Goal: Task Accomplishment & Management: Manage account settings

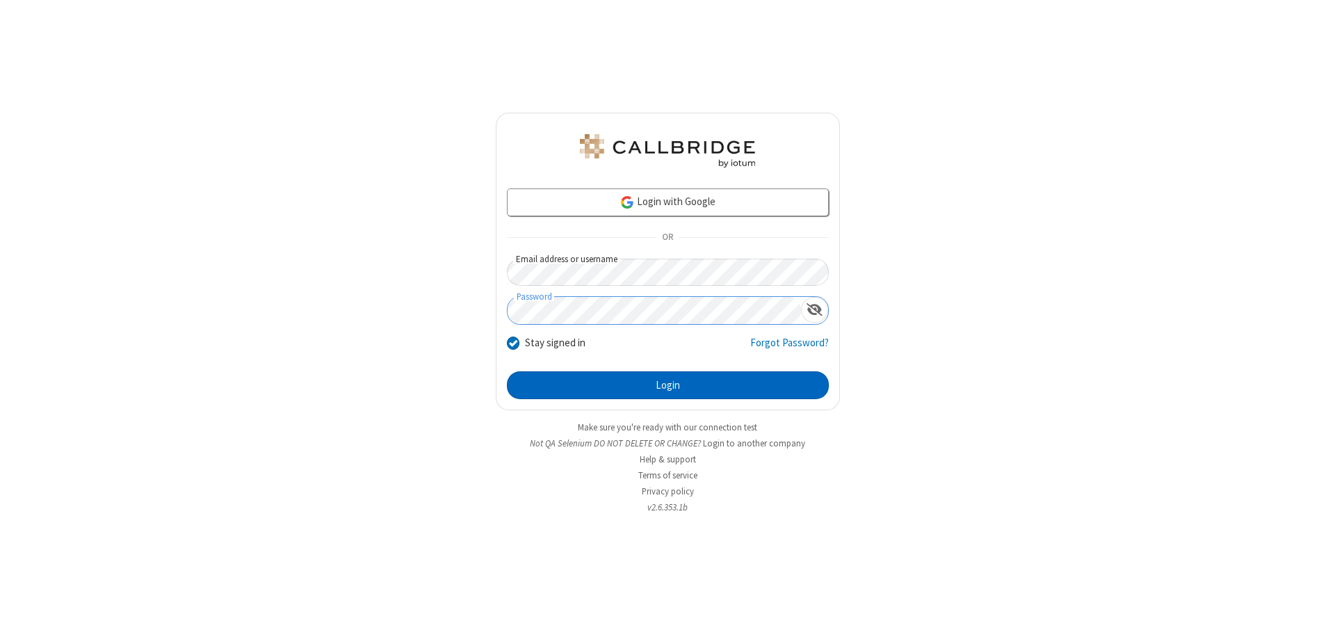
click at [667, 385] on button "Login" at bounding box center [668, 385] width 322 height 28
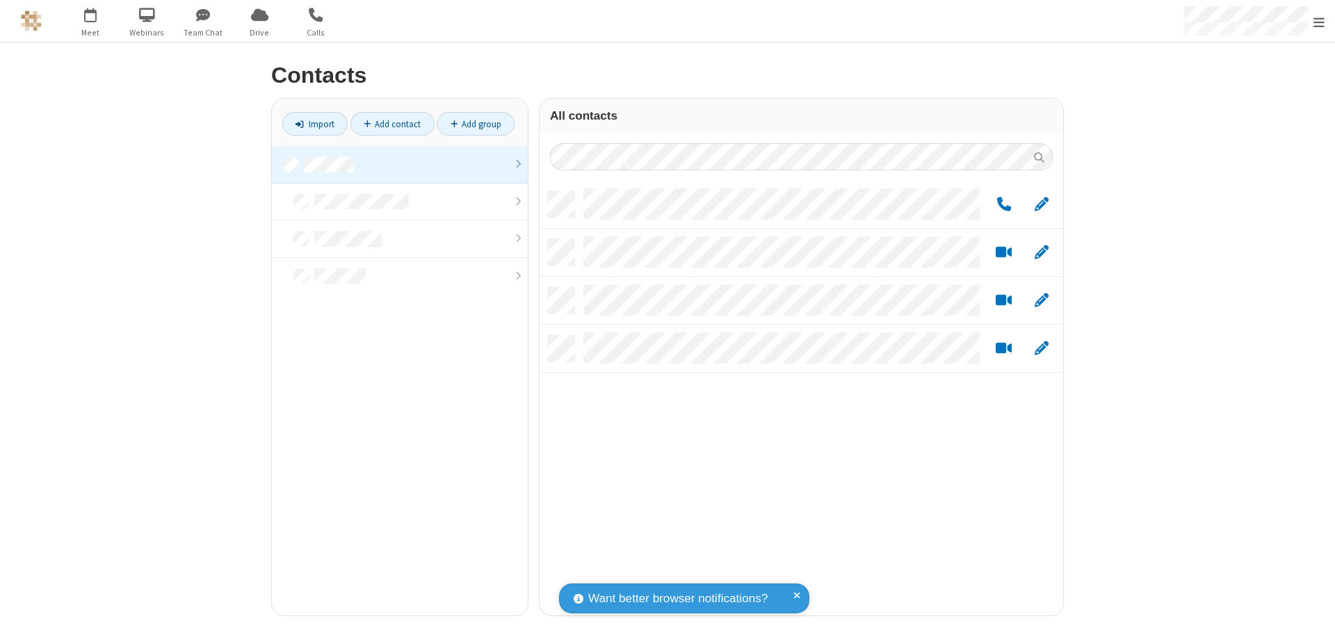
click at [400, 164] on link at bounding box center [400, 165] width 256 height 38
click at [476, 124] on link "Add group" at bounding box center [476, 124] width 78 height 24
